Goal: Information Seeking & Learning: Check status

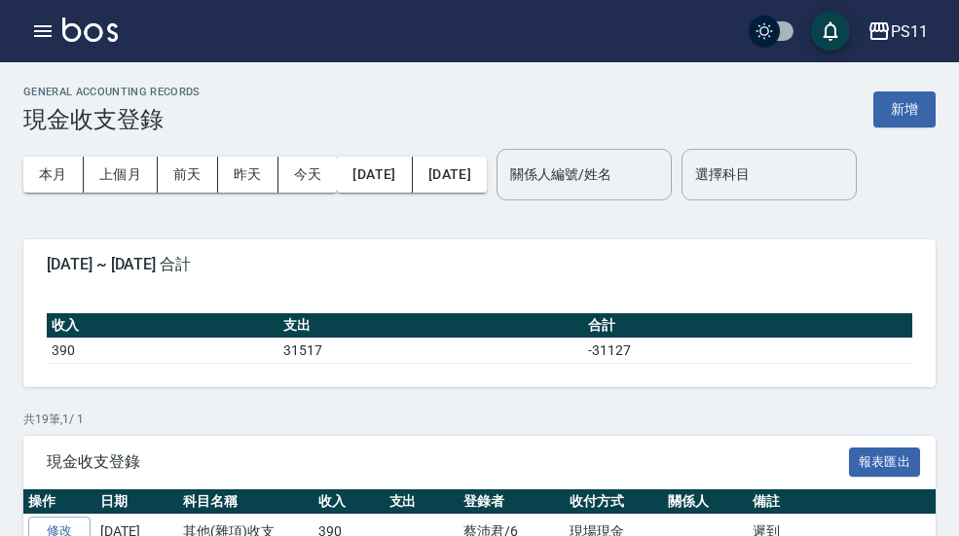
scroll to position [701, 0]
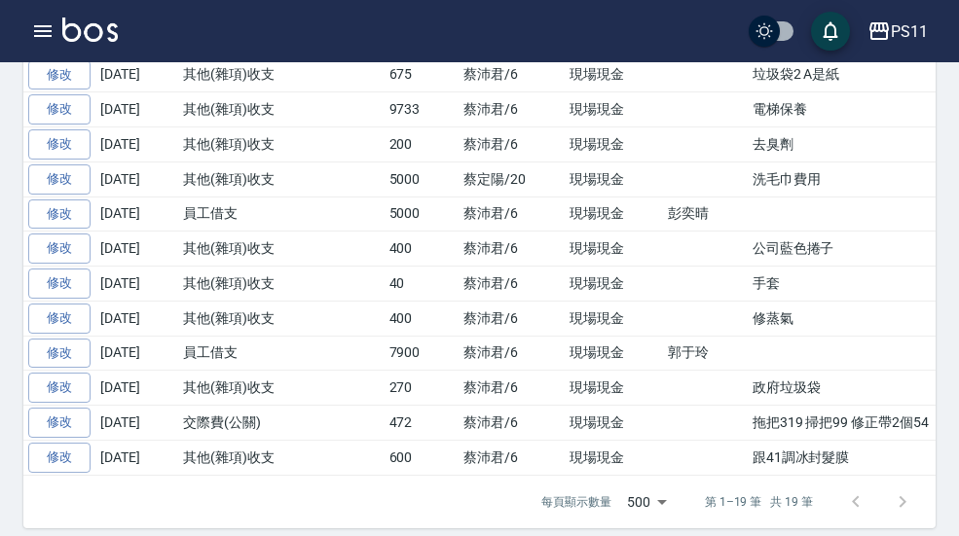
click at [46, 24] on icon "button" at bounding box center [42, 30] width 23 height 23
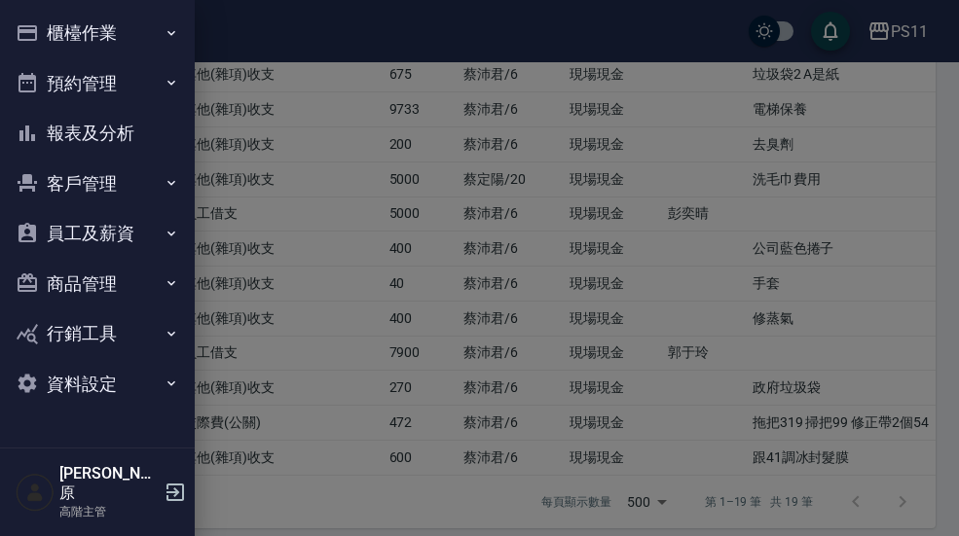
click at [136, 125] on button "報表及分析" at bounding box center [97, 133] width 179 height 51
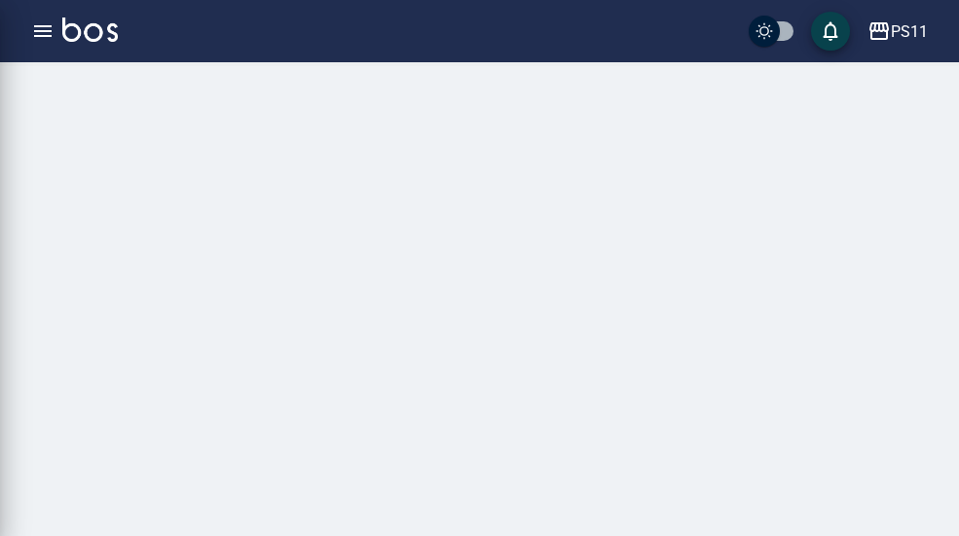
scroll to position [55, 0]
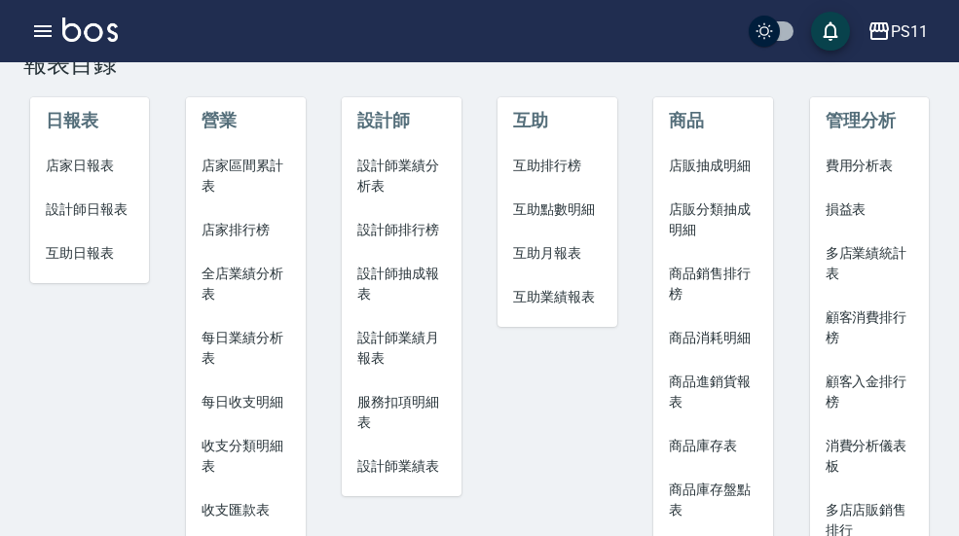
click at [577, 169] on span "互助排行榜" at bounding box center [557, 166] width 89 height 20
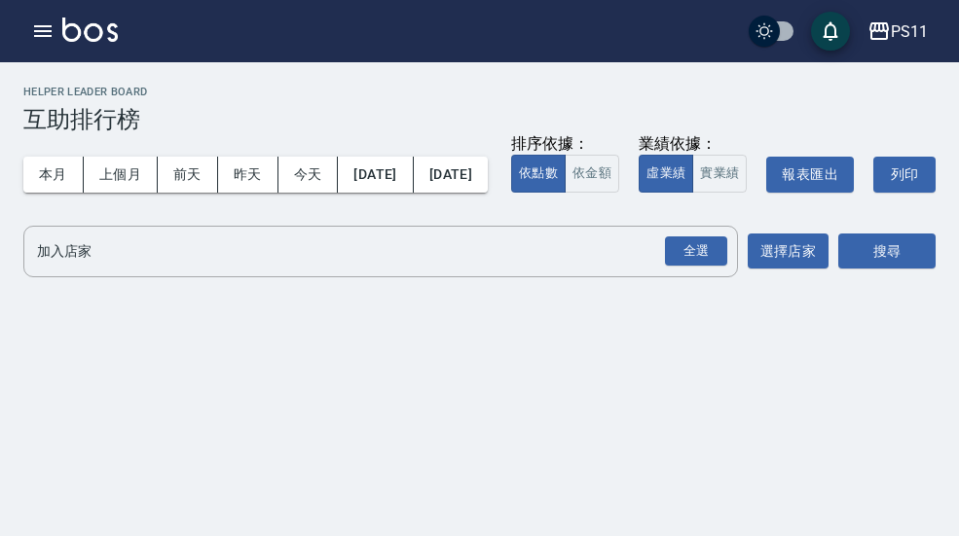
click at [43, 170] on button "本月" at bounding box center [53, 175] width 60 height 36
click at [706, 267] on div "全選" at bounding box center [696, 251] width 62 height 30
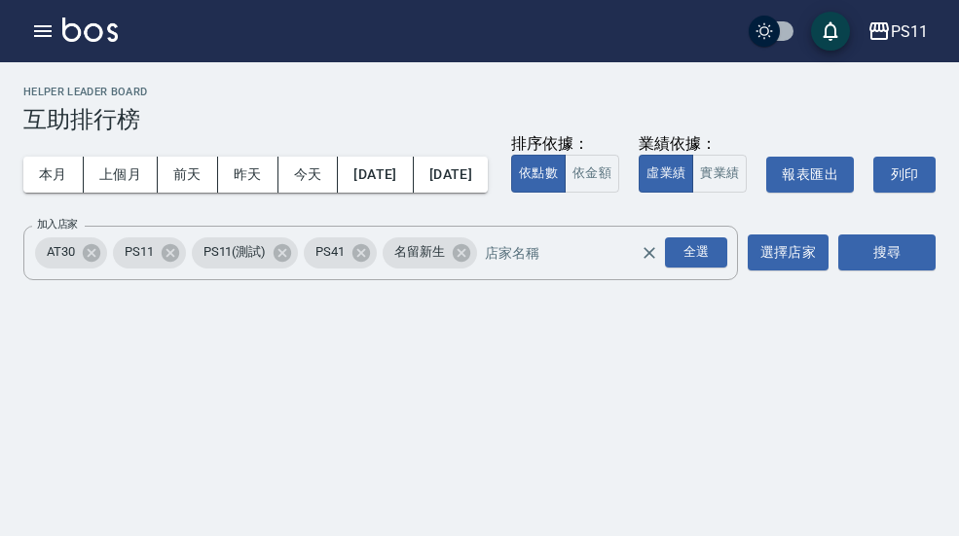
click at [891, 271] on button "搜尋" at bounding box center [886, 253] width 97 height 36
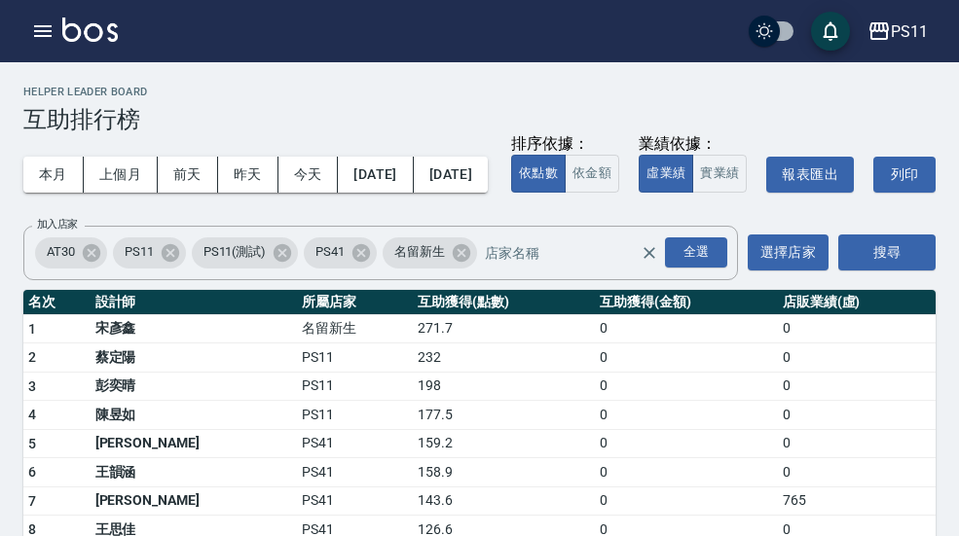
click at [887, 31] on icon "button" at bounding box center [878, 31] width 19 height 18
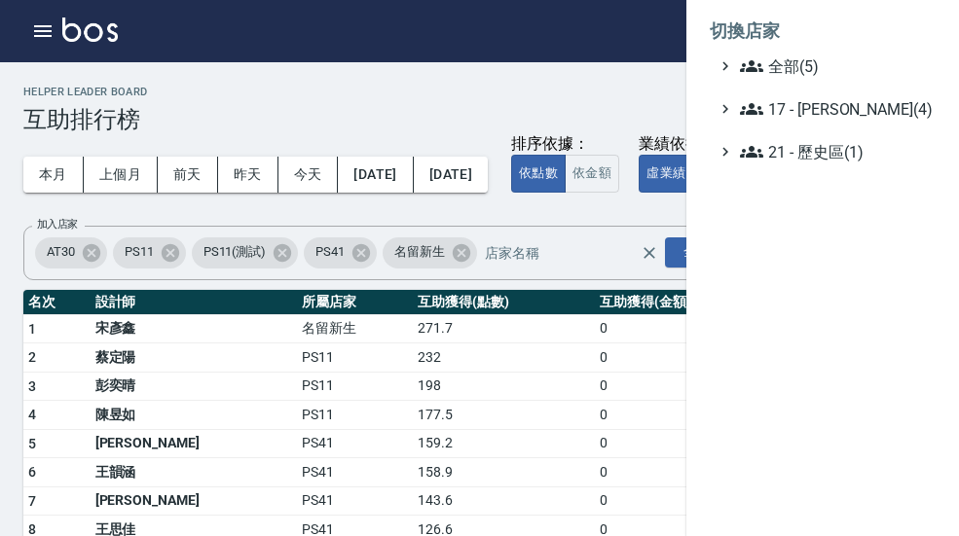
click at [34, 30] on div at bounding box center [479, 268] width 959 height 536
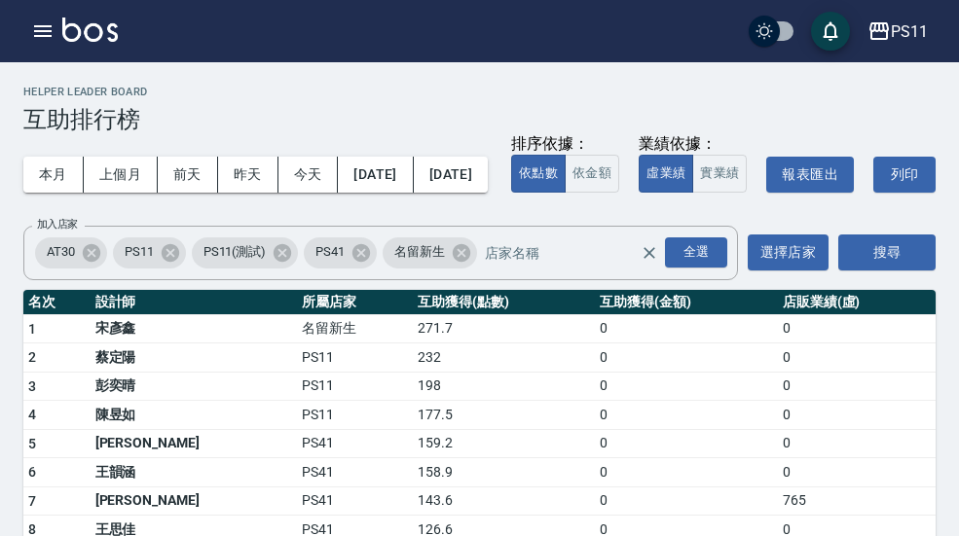
click at [15, 42] on div "PS11 登出" at bounding box center [479, 31] width 959 height 62
click at [38, 34] on icon "button" at bounding box center [42, 30] width 23 height 23
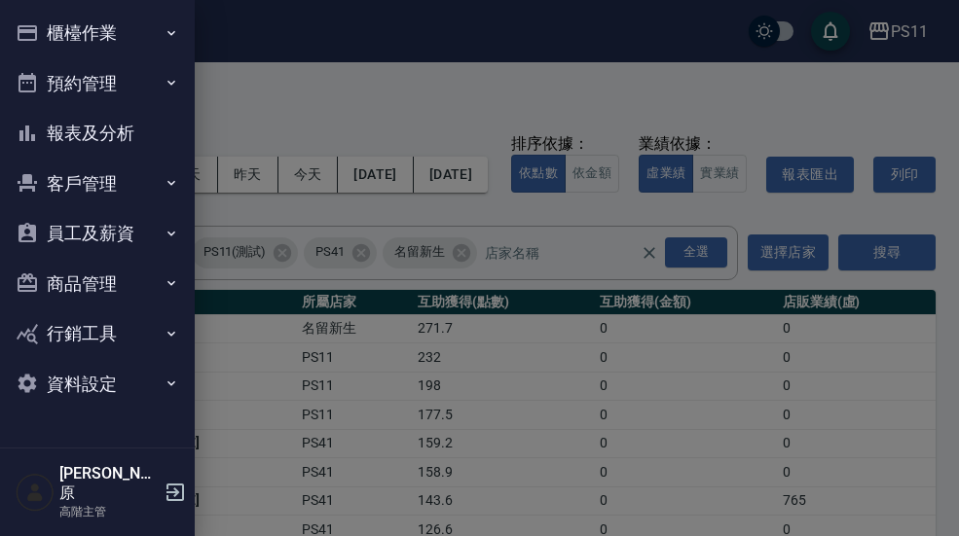
click at [156, 31] on button "櫃檯作業" at bounding box center [97, 33] width 179 height 51
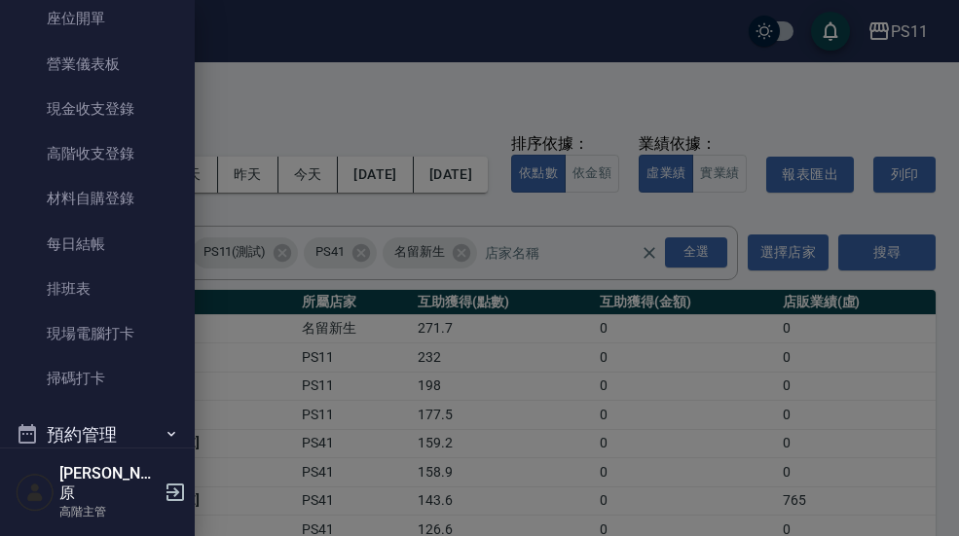
scroll to position [210, 0]
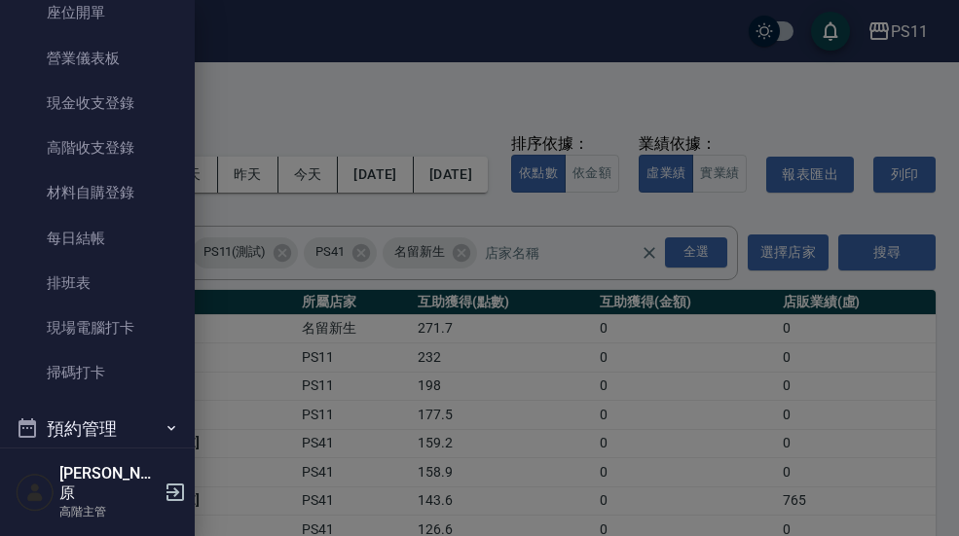
click at [149, 333] on link "現場電腦打卡" at bounding box center [97, 328] width 179 height 45
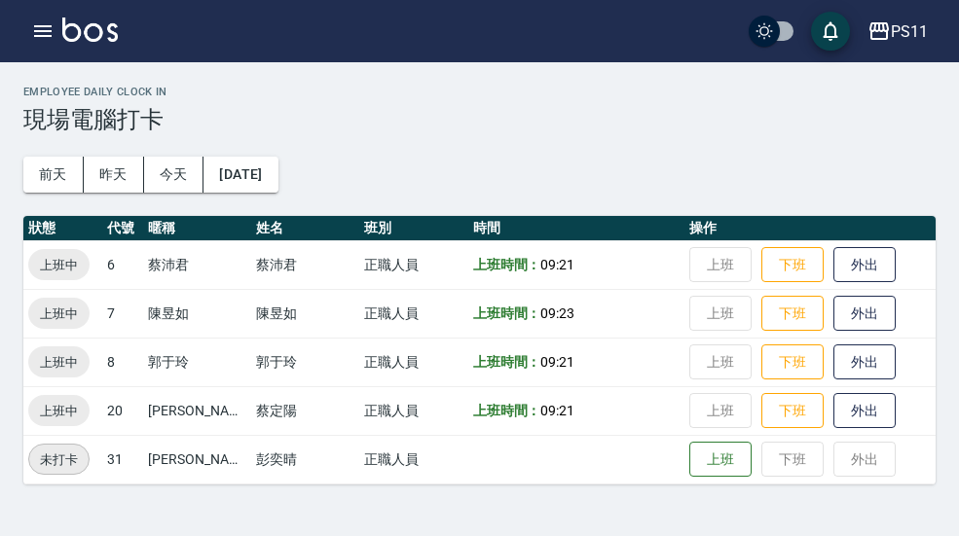
click at [897, 41] on div "PS11" at bounding box center [908, 31] width 37 height 24
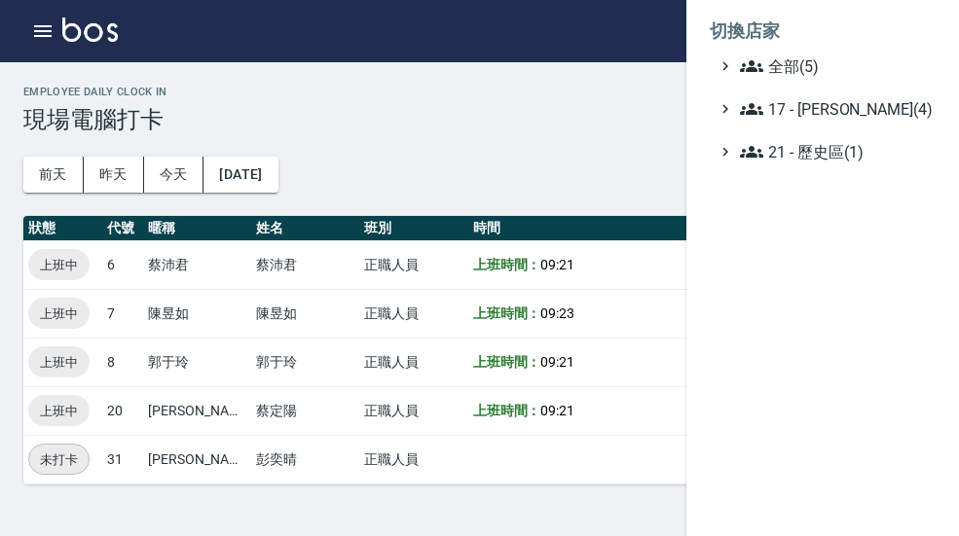
click at [852, 62] on span "全部(5)" at bounding box center [834, 65] width 188 height 23
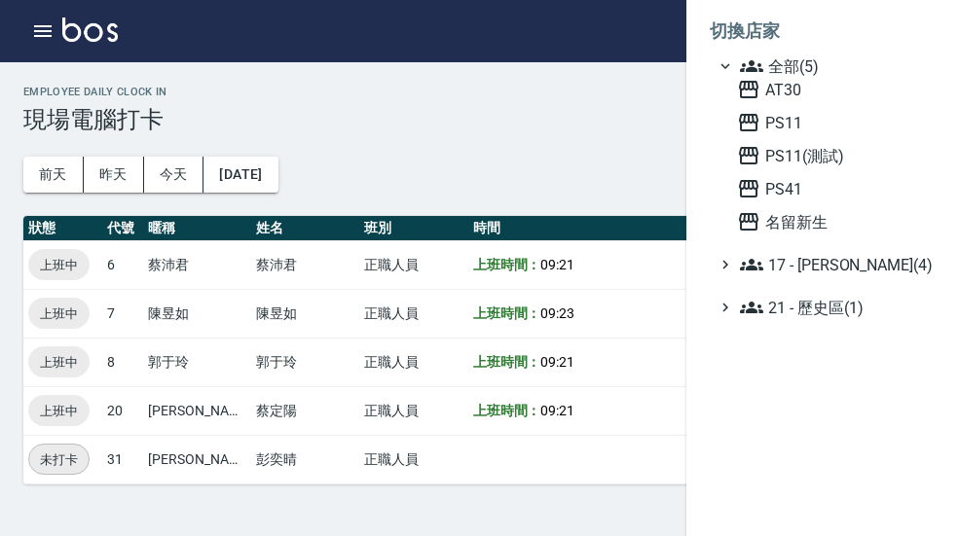
click at [820, 86] on span "AT30" at bounding box center [832, 89] width 191 height 23
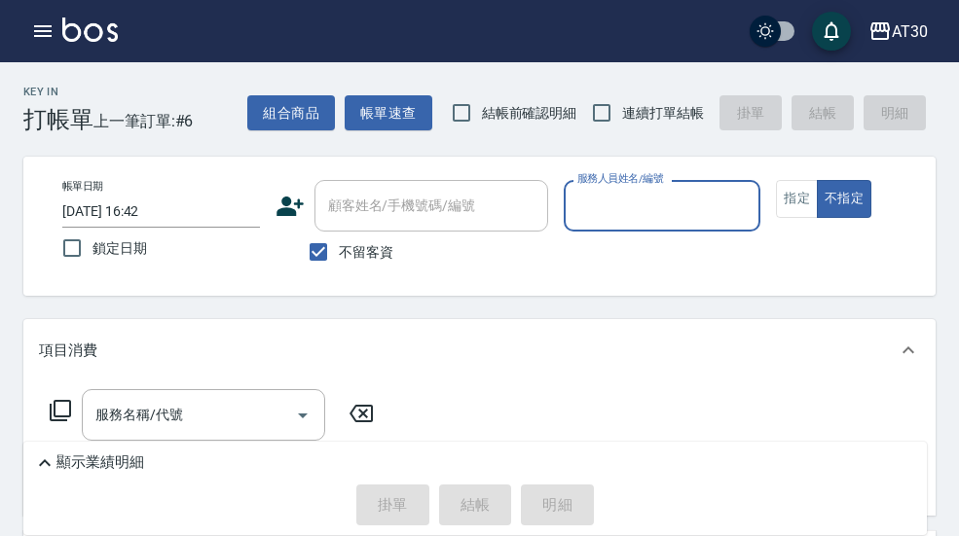
click at [32, 58] on div "AT30 登出" at bounding box center [479, 31] width 959 height 62
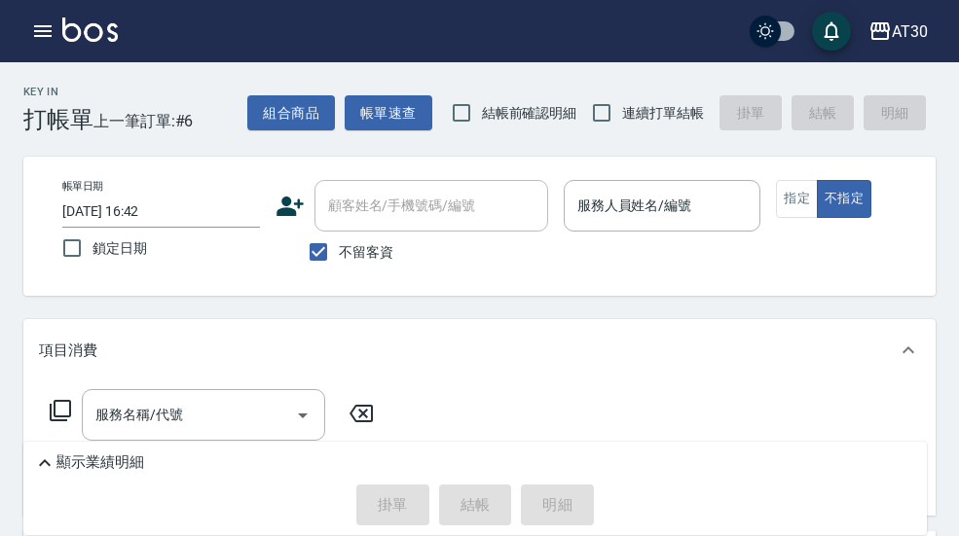
click at [44, 39] on icon "button" at bounding box center [42, 30] width 23 height 23
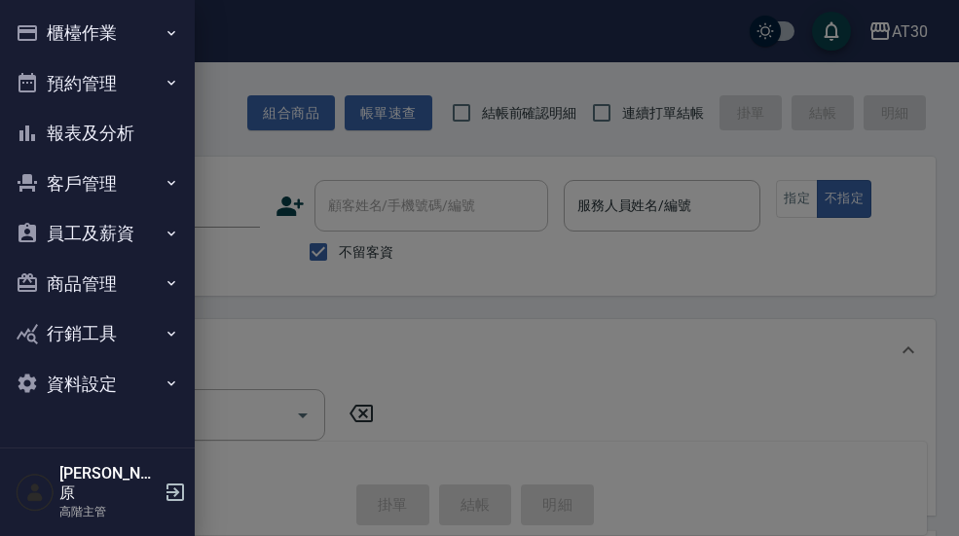
click at [167, 33] on icon "button" at bounding box center [171, 33] width 16 height 16
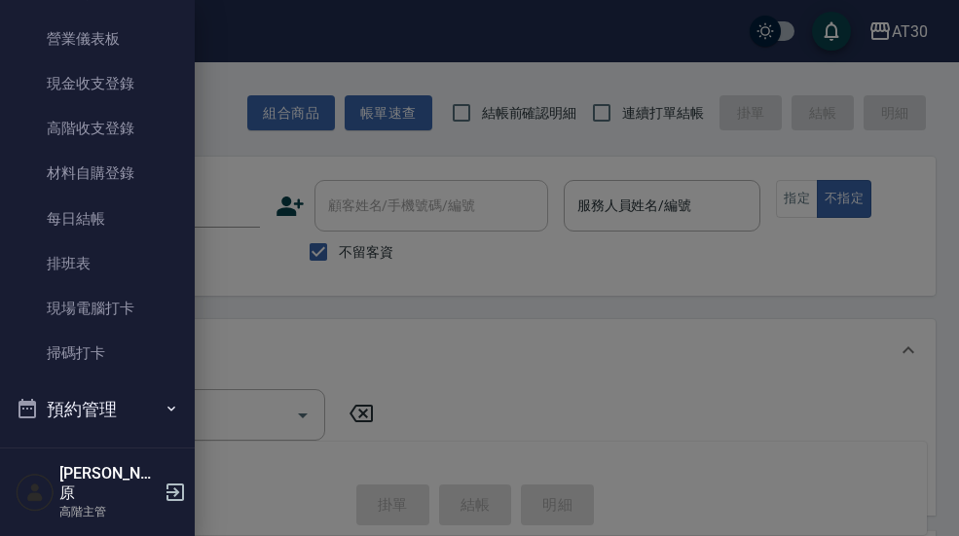
scroll to position [233, 0]
click at [144, 300] on link "現場電腦打卡" at bounding box center [97, 305] width 179 height 45
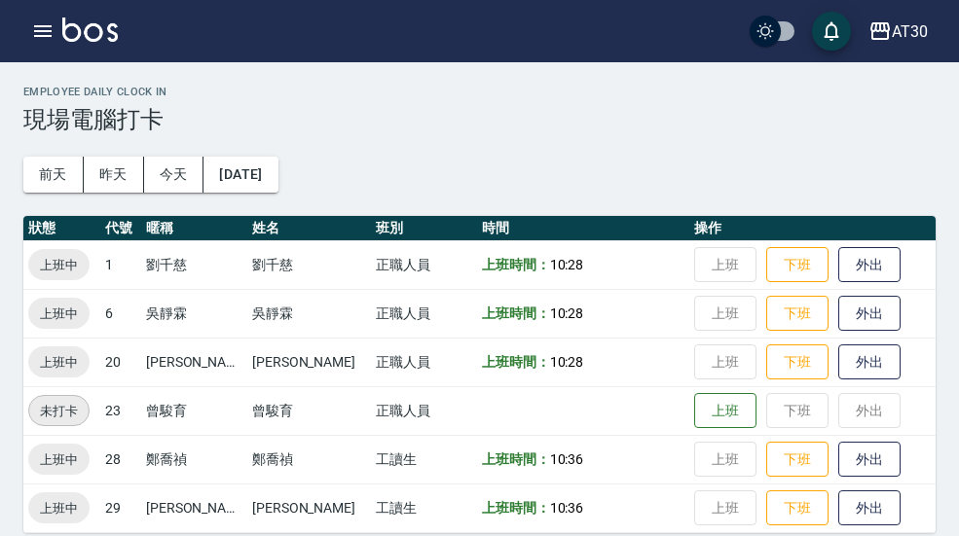
click at [121, 165] on button "昨天" at bounding box center [114, 175] width 60 height 36
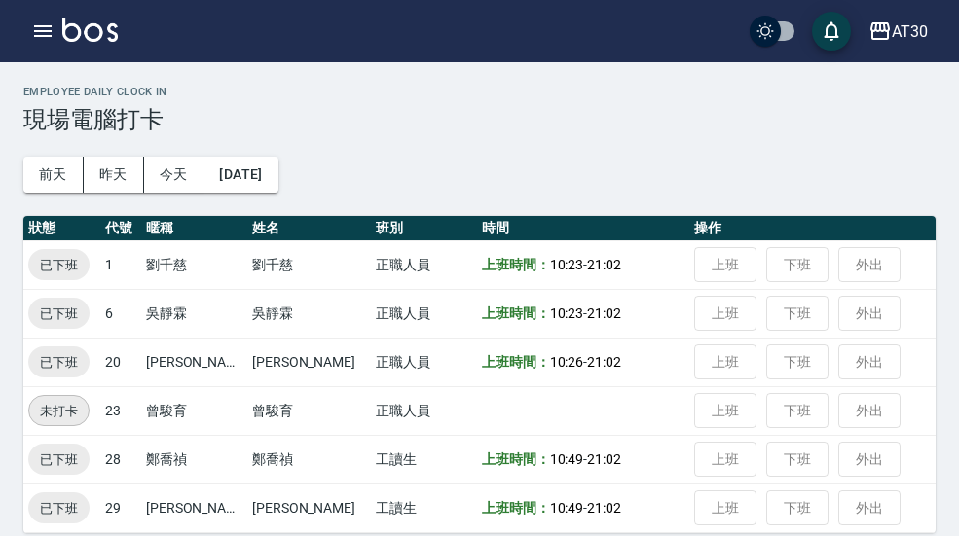
click at [55, 175] on button "前天" at bounding box center [53, 175] width 60 height 36
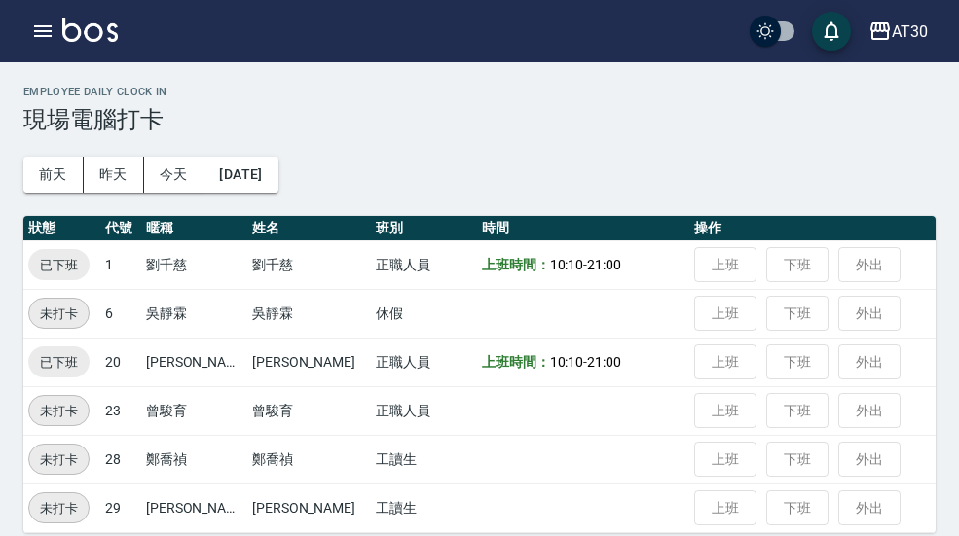
click at [258, 176] on button "[DATE]" at bounding box center [240, 175] width 74 height 36
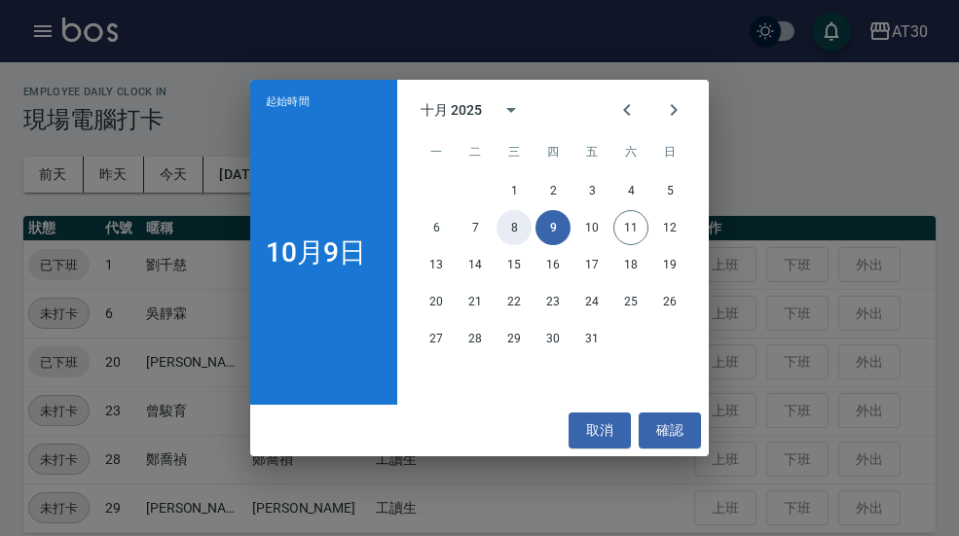
click at [514, 238] on button "8" at bounding box center [513, 227] width 35 height 35
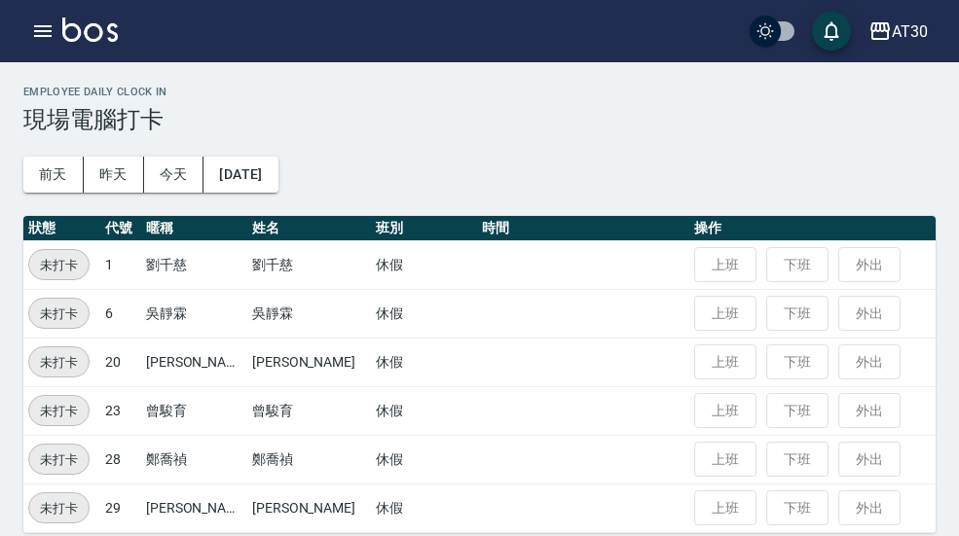
click at [266, 165] on button "2025/10/08" at bounding box center [240, 175] width 74 height 36
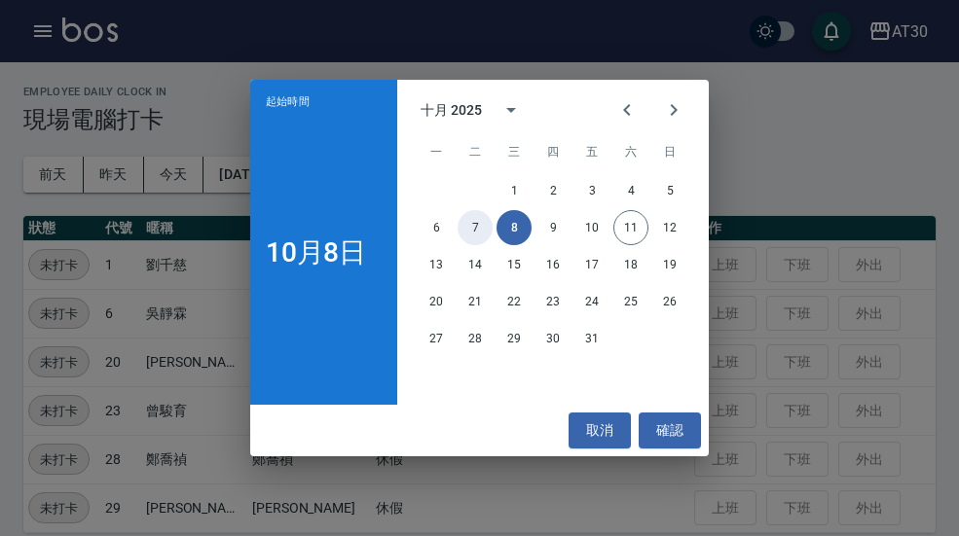
click at [481, 239] on button "7" at bounding box center [474, 227] width 35 height 35
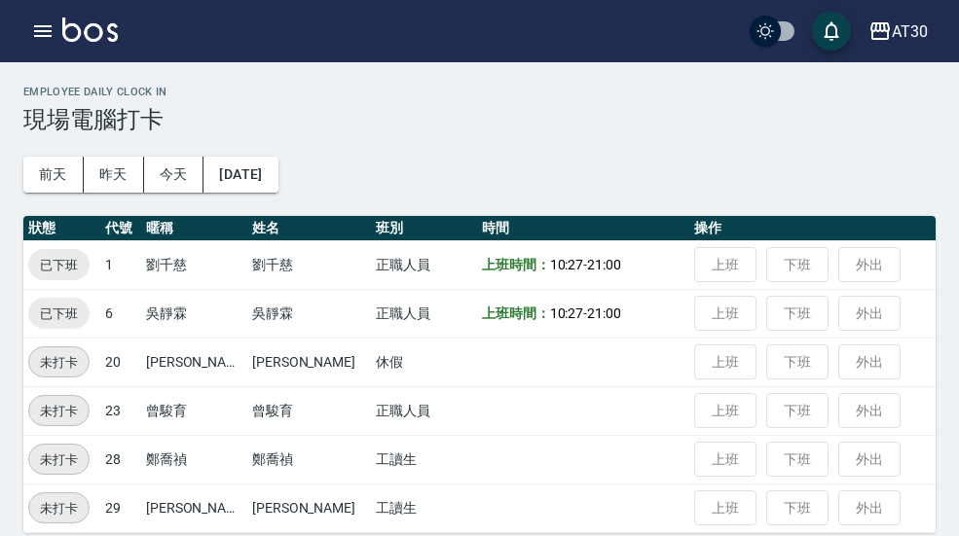
click at [277, 167] on button "2025/10/07" at bounding box center [240, 175] width 74 height 36
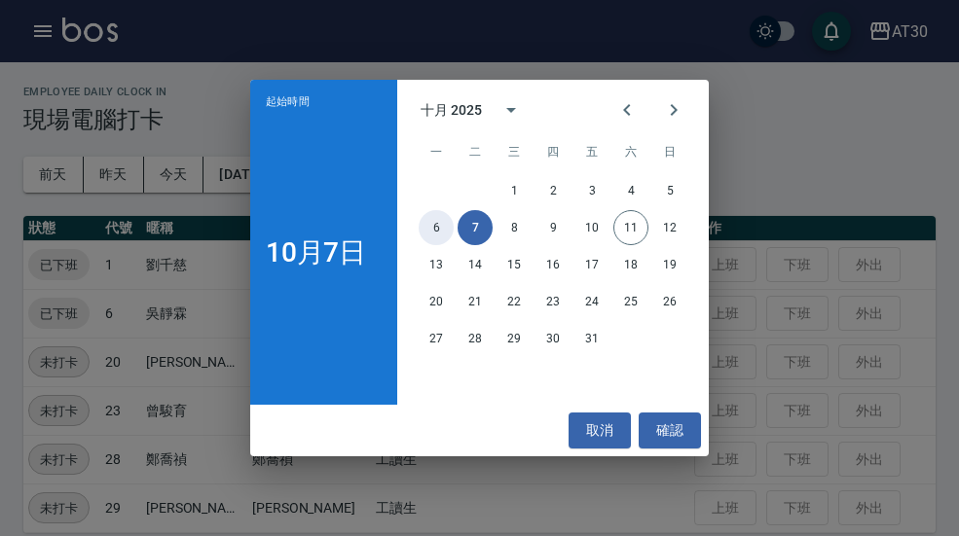
click at [436, 236] on button "6" at bounding box center [435, 227] width 35 height 35
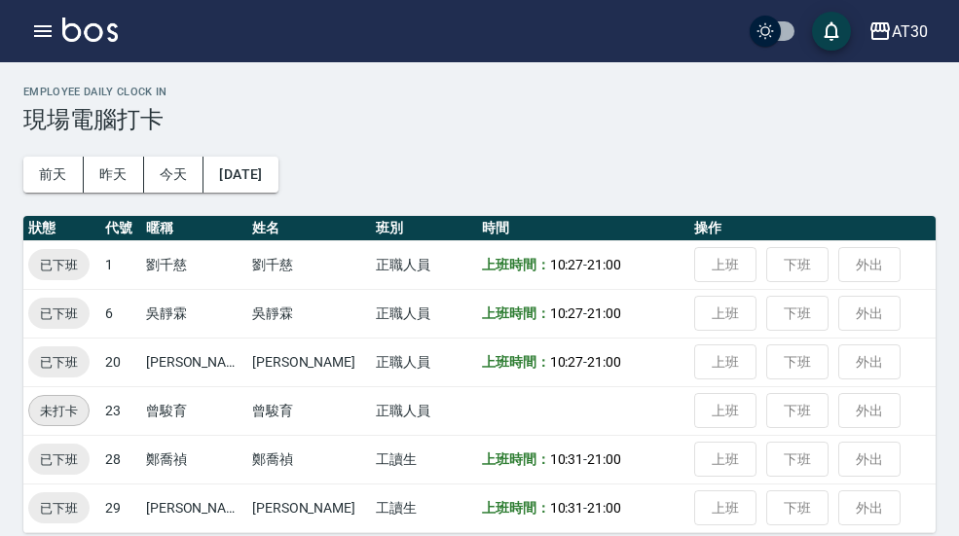
click at [272, 179] on button "2025/10/06" at bounding box center [240, 175] width 74 height 36
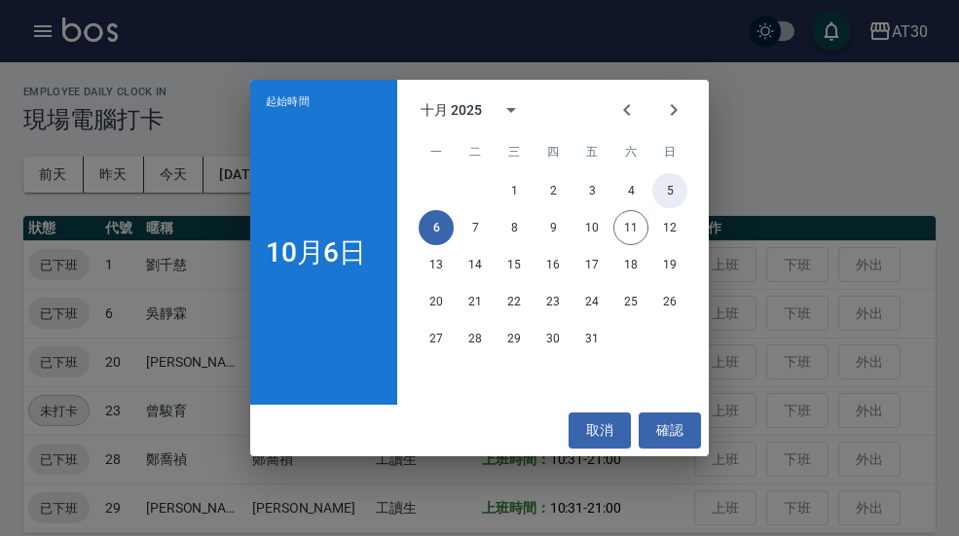
click at [671, 193] on button "5" at bounding box center [669, 190] width 35 height 35
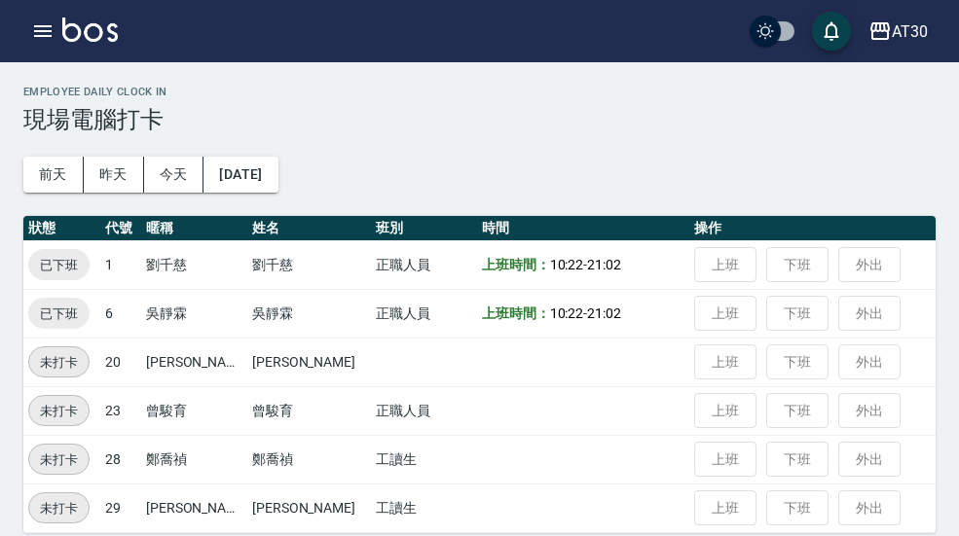
click at [262, 186] on button "2025/10/05" at bounding box center [240, 175] width 74 height 36
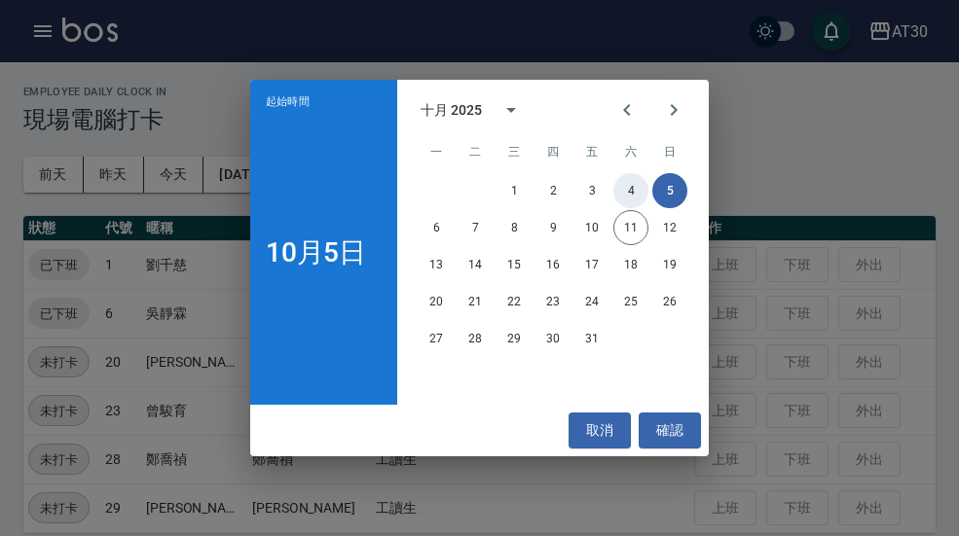
click at [635, 187] on button "4" at bounding box center [630, 190] width 35 height 35
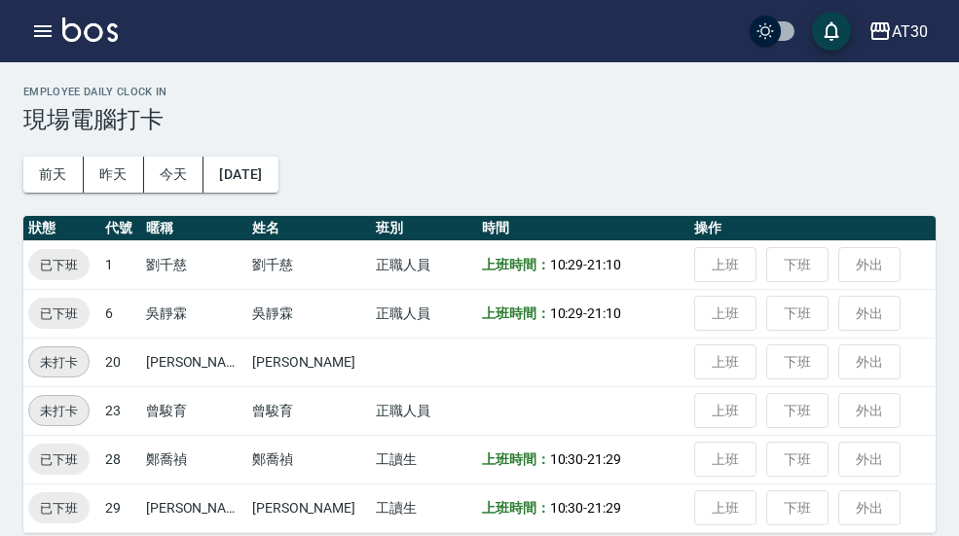
click at [277, 180] on button "2025/10/04" at bounding box center [240, 175] width 74 height 36
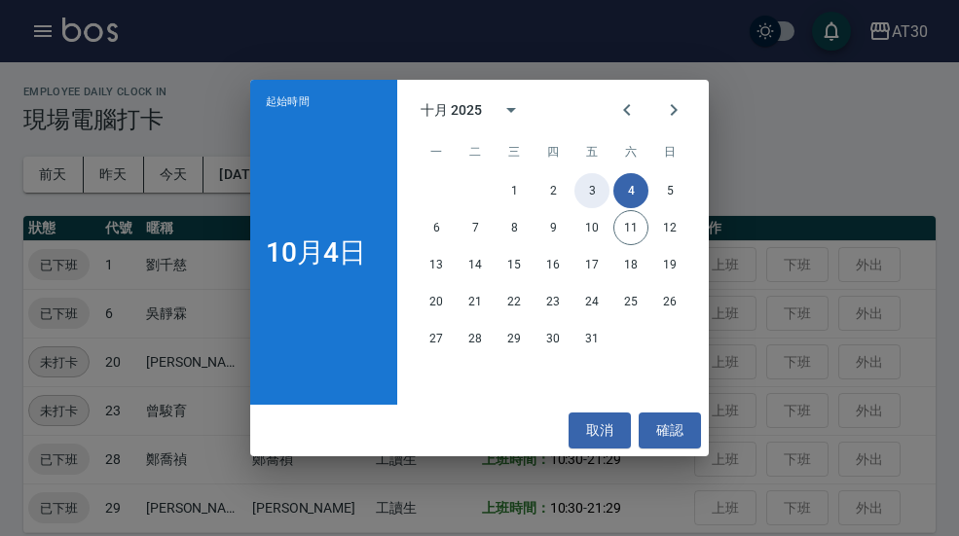
click at [588, 194] on button "3" at bounding box center [591, 190] width 35 height 35
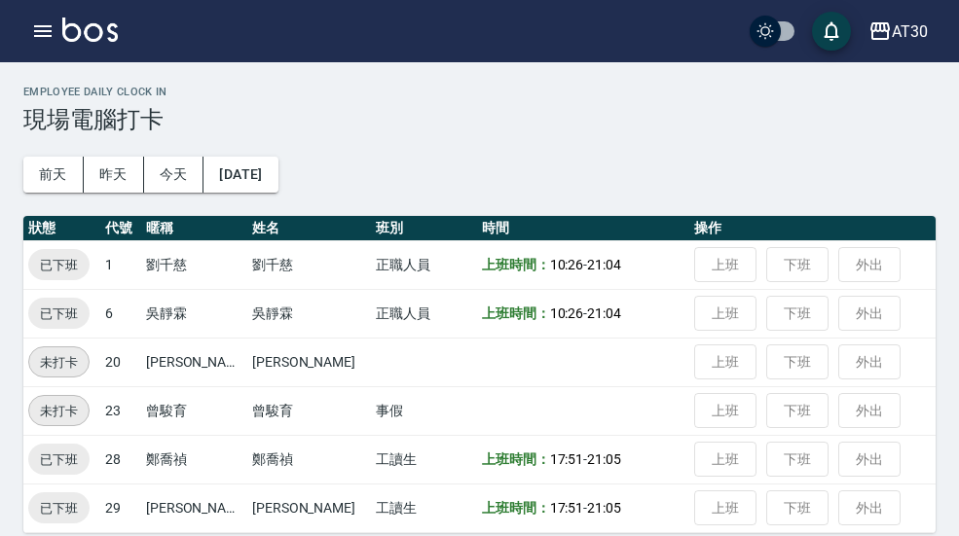
click at [276, 182] on button "2025/10/03" at bounding box center [240, 175] width 74 height 36
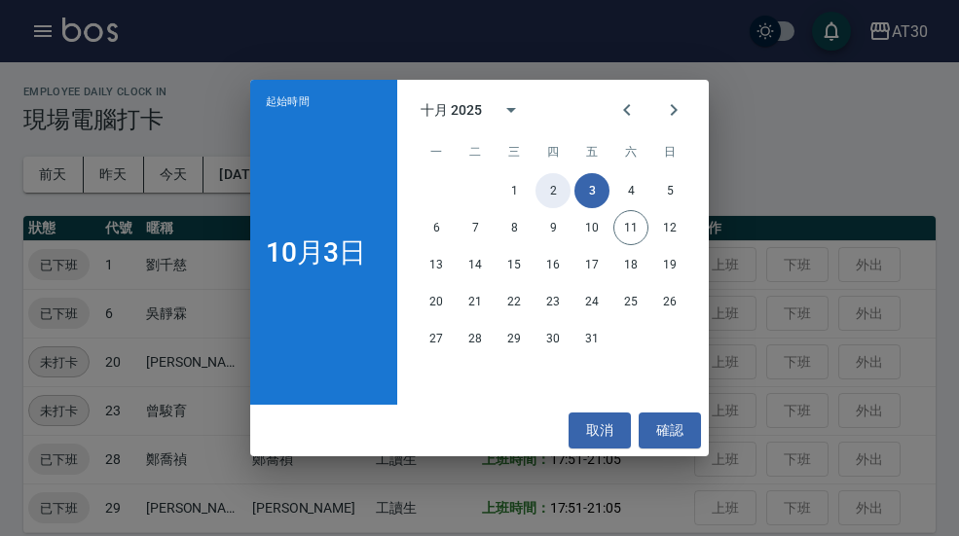
click at [552, 195] on button "2" at bounding box center [552, 190] width 35 height 35
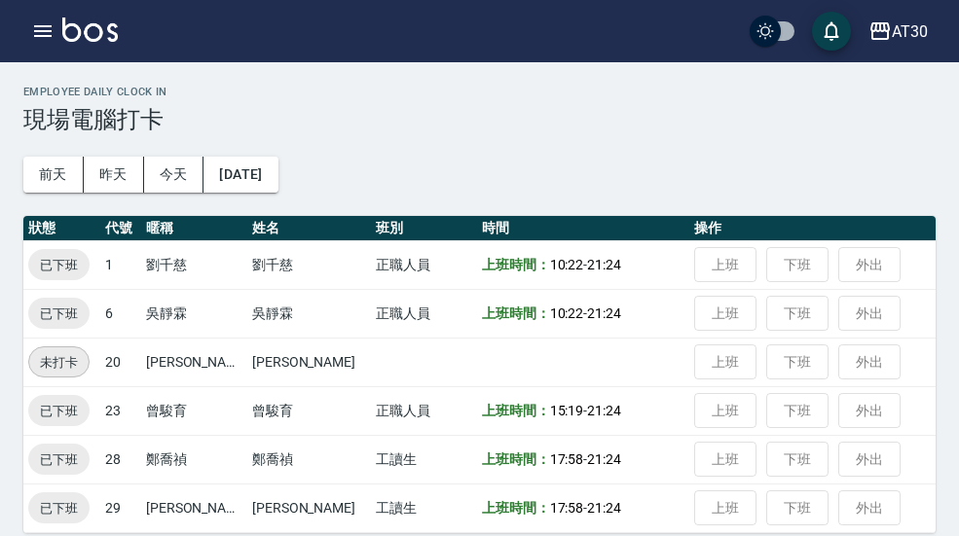
click at [275, 175] on button "2025/10/02" at bounding box center [240, 175] width 74 height 36
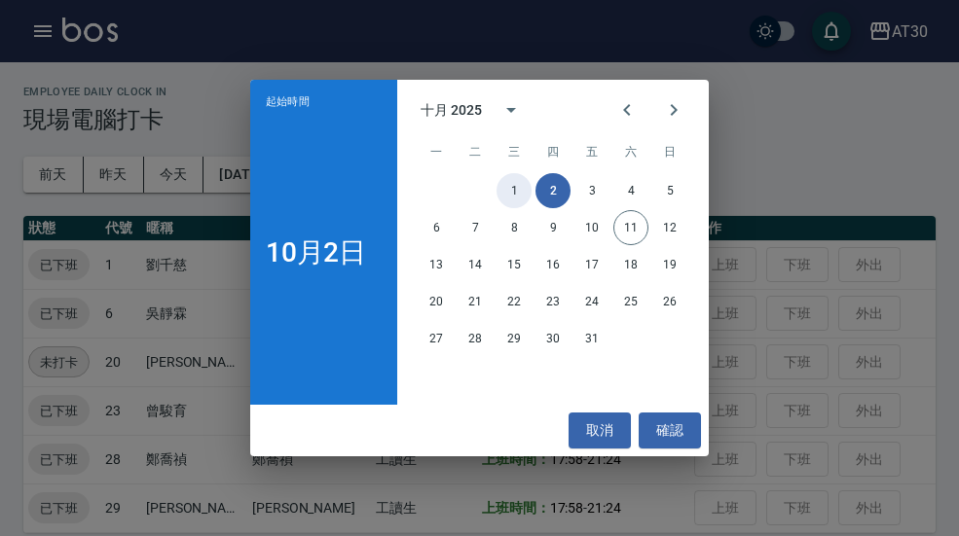
click at [520, 197] on button "1" at bounding box center [513, 190] width 35 height 35
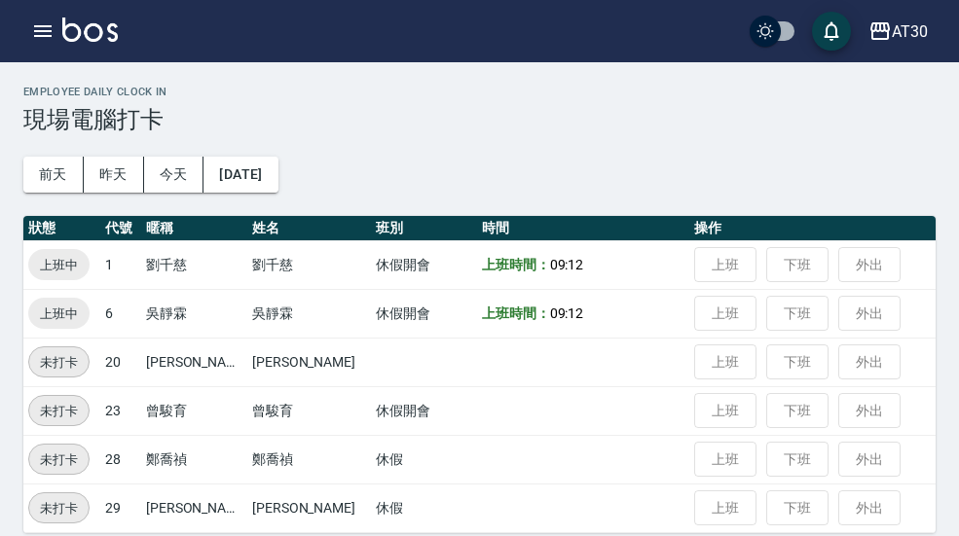
click at [32, 38] on icon "button" at bounding box center [42, 30] width 23 height 23
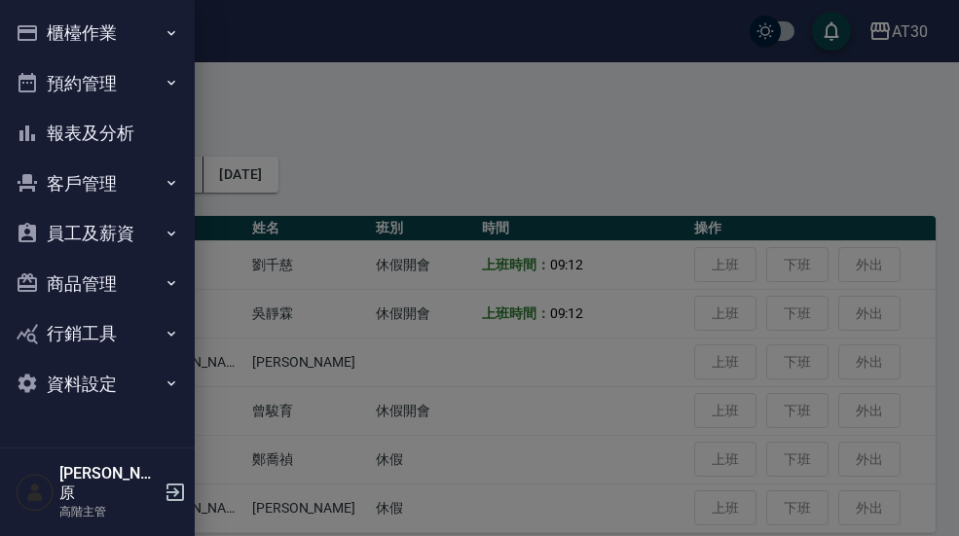
click at [127, 134] on button "報表及分析" at bounding box center [97, 133] width 179 height 51
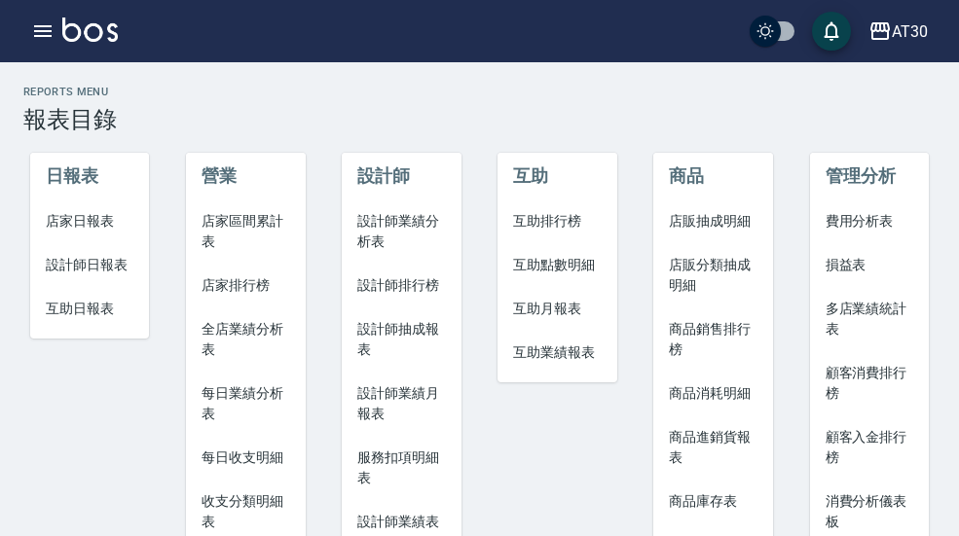
click at [102, 318] on span "互助日報表" at bounding box center [90, 309] width 89 height 20
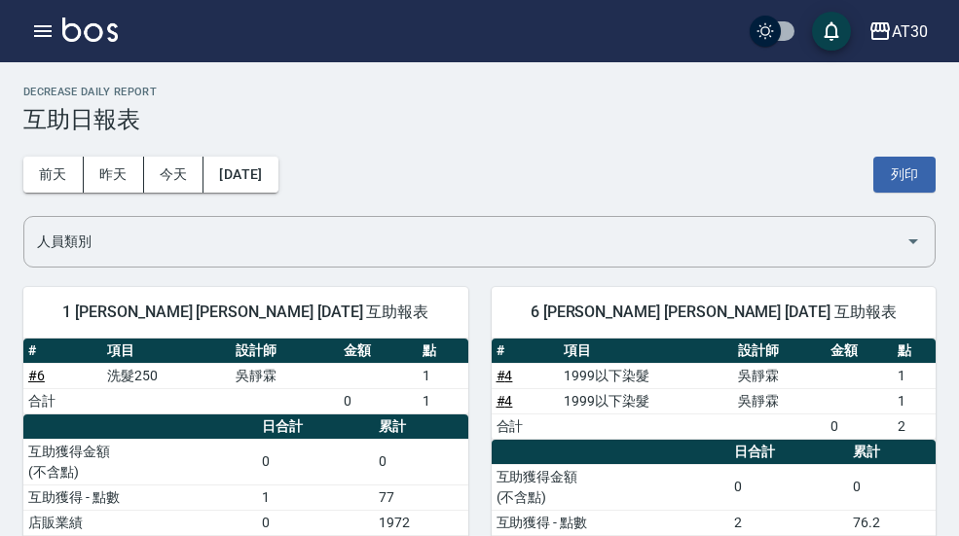
click at [274, 183] on button "[DATE]" at bounding box center [240, 175] width 74 height 36
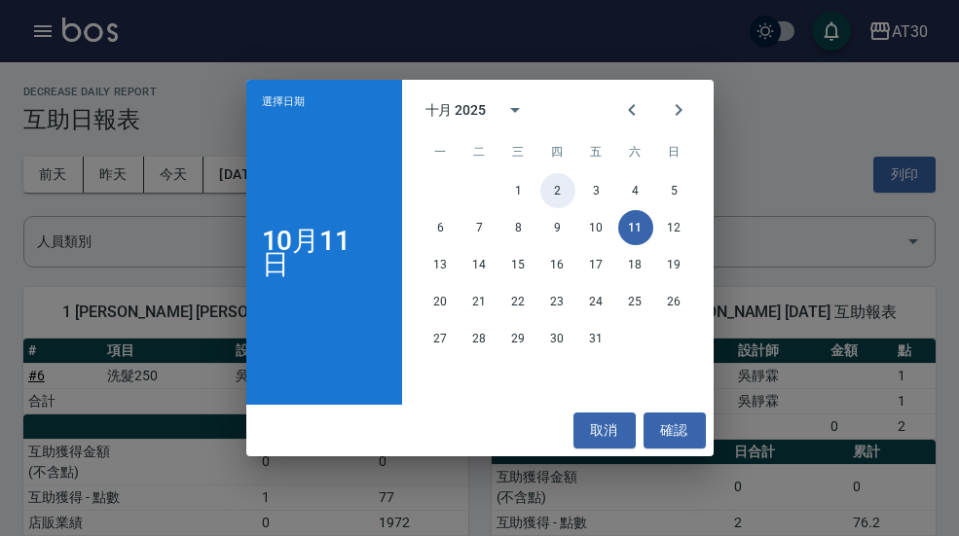
click at [559, 189] on button "2" at bounding box center [557, 190] width 35 height 35
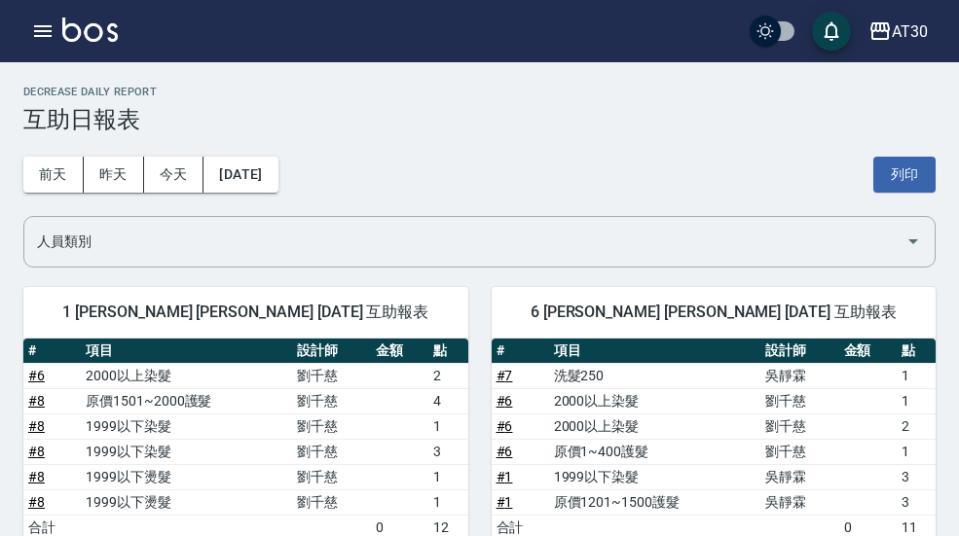
click at [41, 47] on button "button" at bounding box center [42, 31] width 39 height 39
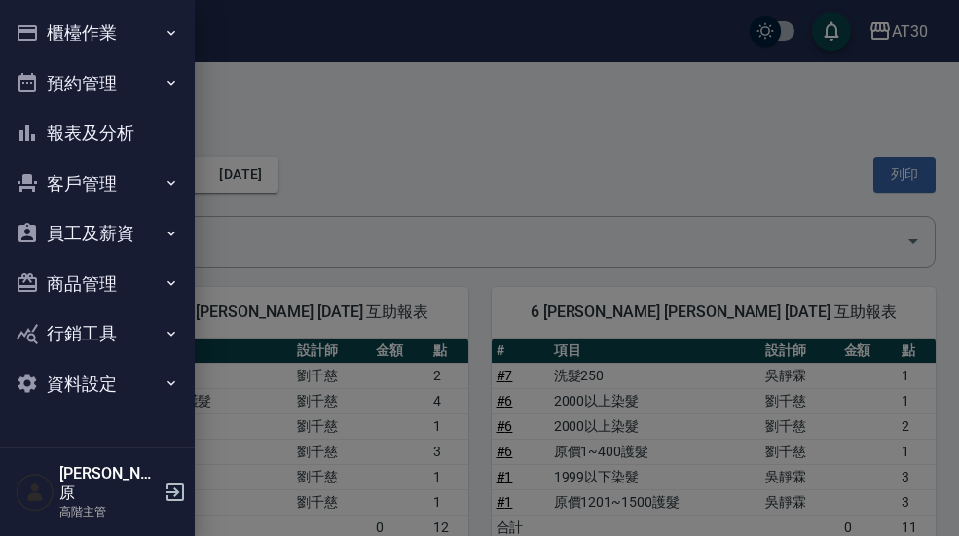
click at [100, 128] on button "報表及分析" at bounding box center [97, 133] width 179 height 51
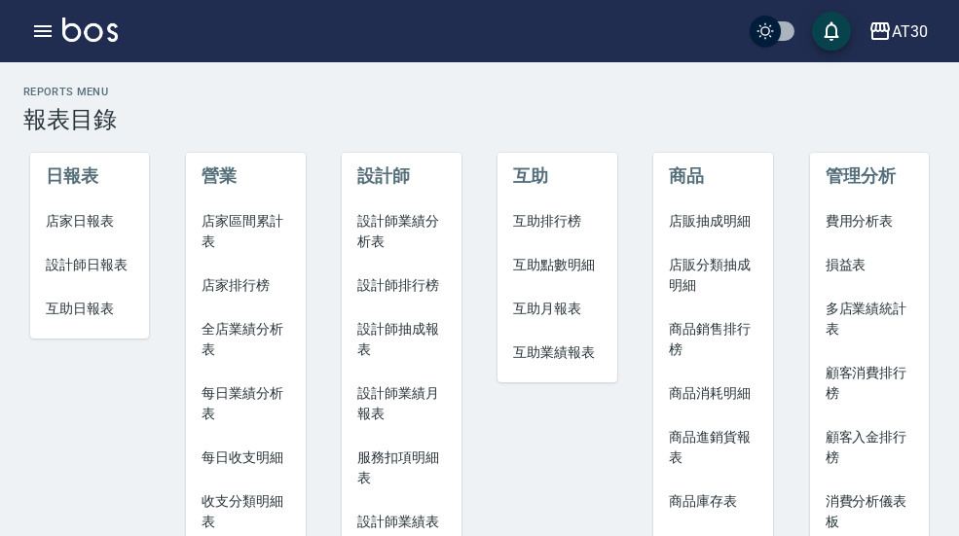
click at [562, 214] on span "互助排行榜" at bounding box center [557, 221] width 89 height 20
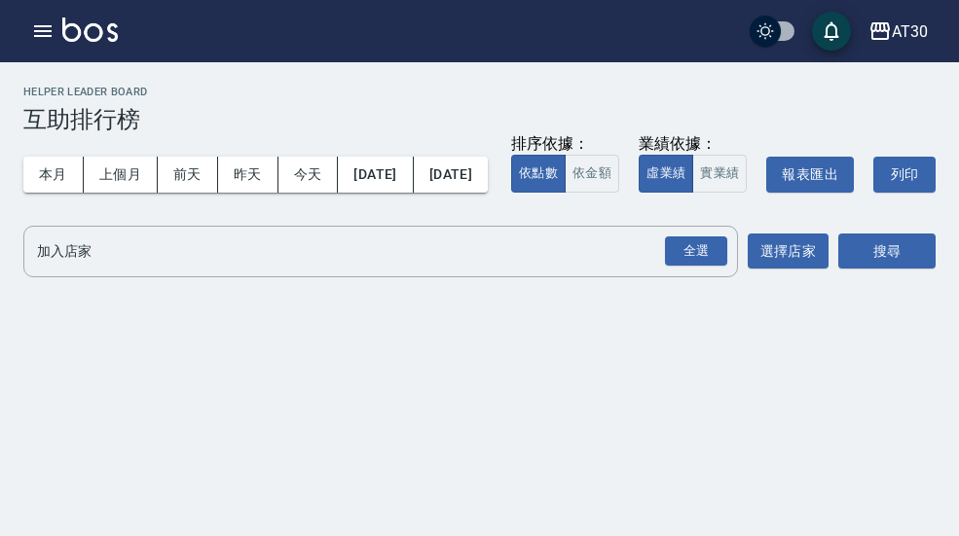
click at [49, 177] on button "本月" at bounding box center [53, 175] width 60 height 36
click at [53, 187] on button "本月" at bounding box center [53, 175] width 60 height 36
click at [72, 269] on input "加入店家" at bounding box center [366, 252] width 668 height 34
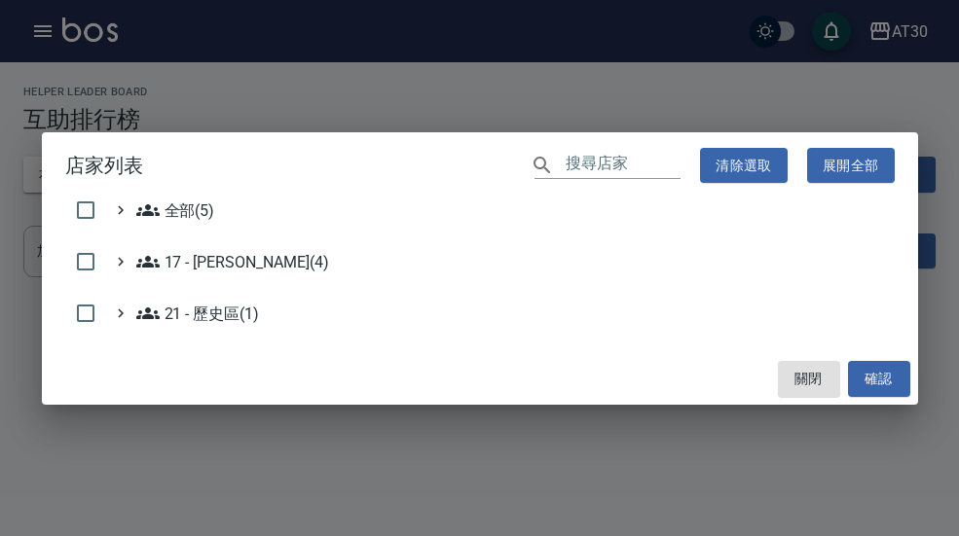
click at [234, 209] on div "全部(5)" at bounding box center [479, 215] width 829 height 32
click at [229, 262] on 顏鵬原\(4\) "17 - [PERSON_NAME](4)" at bounding box center [232, 261] width 193 height 23
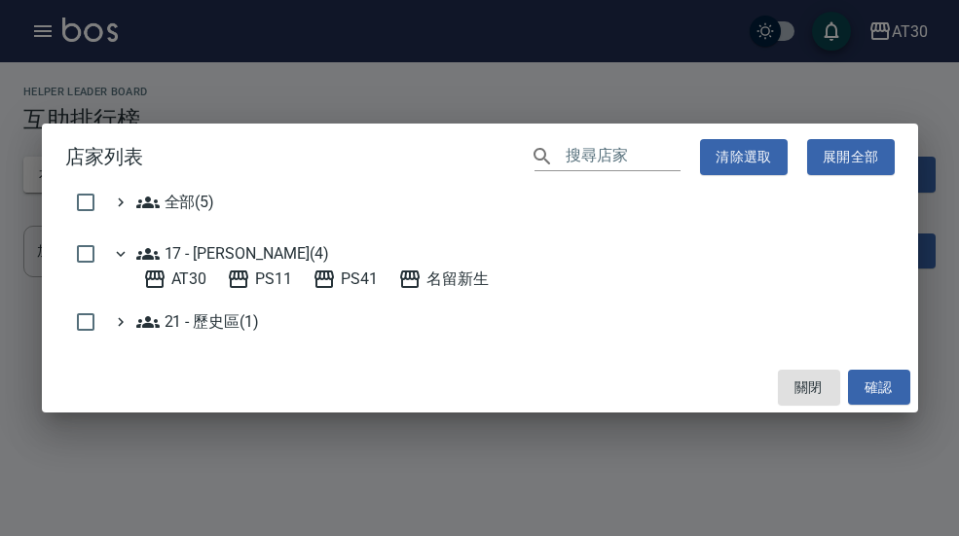
click at [87, 204] on input "checkbox" at bounding box center [85, 202] width 41 height 41
checkbox input "true"
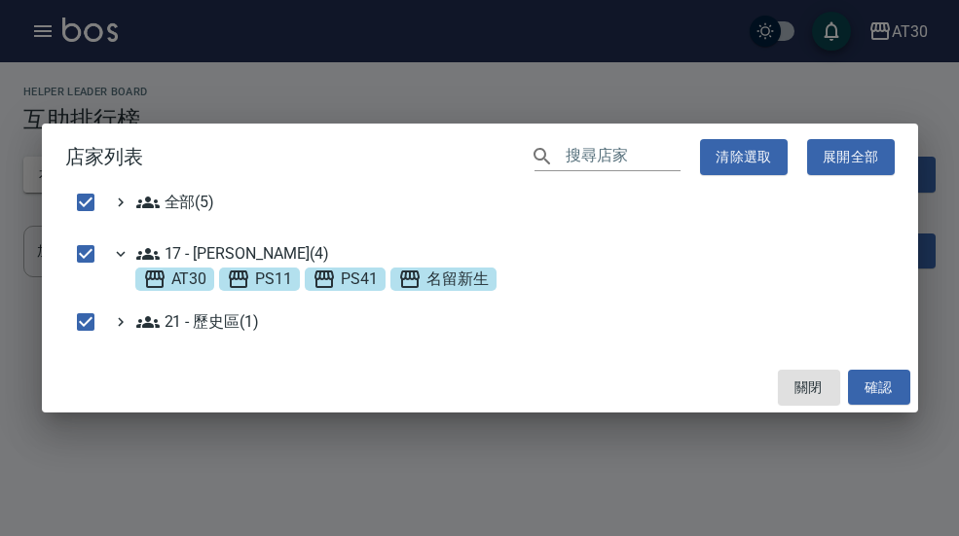
click at [889, 381] on button "確認" at bounding box center [879, 388] width 62 height 36
checkbox input "false"
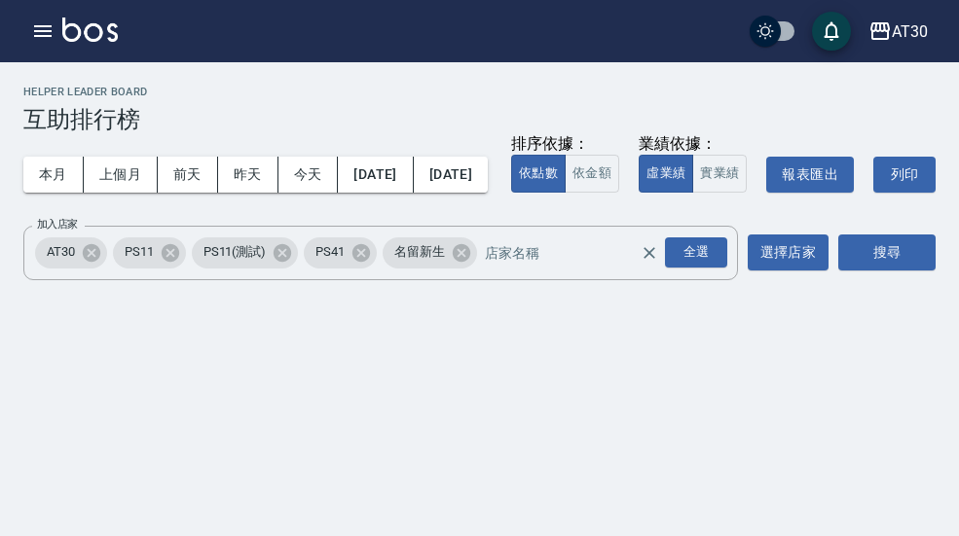
click at [910, 271] on button "搜尋" at bounding box center [886, 253] width 97 height 36
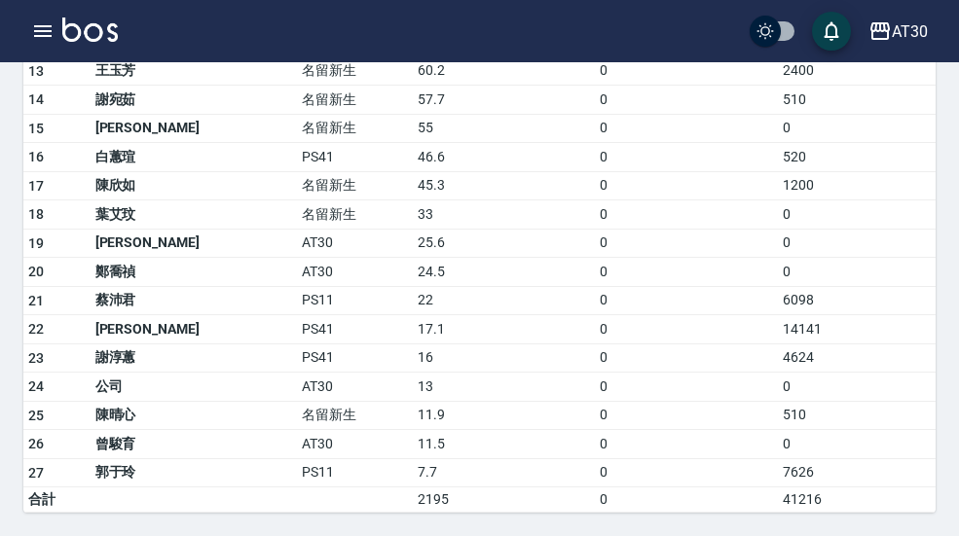
scroll to position [627, 0]
